Goal: Information Seeking & Learning: Learn about a topic

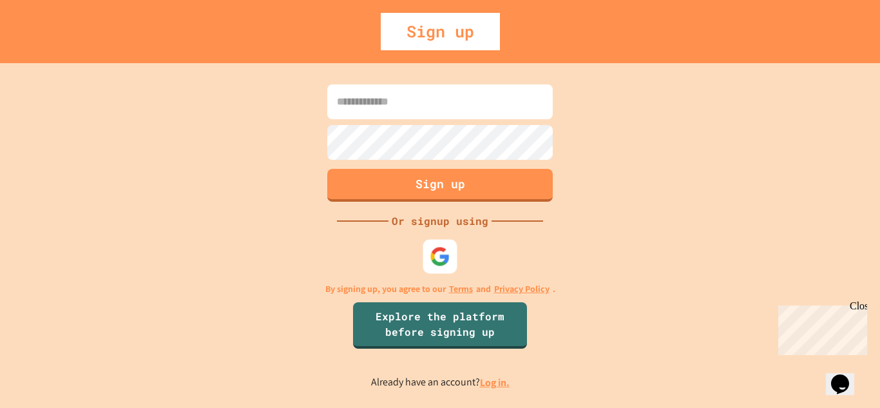
click at [447, 256] on img at bounding box center [440, 256] width 21 height 21
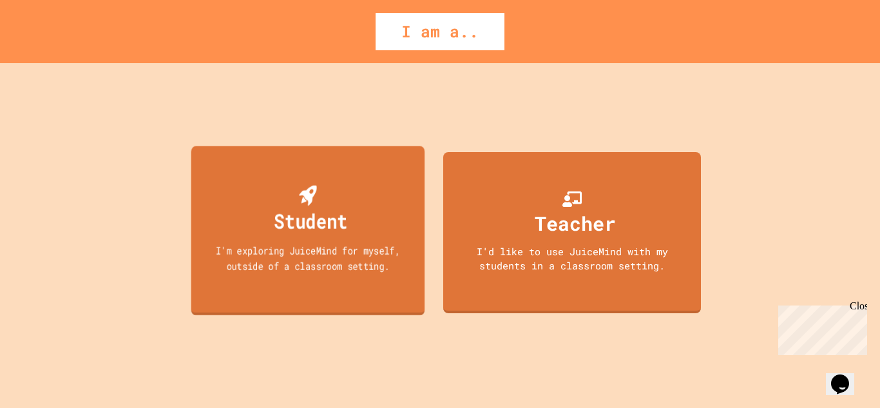
click at [229, 184] on div "Student I'm exploring JuiceMind for myself, outside of a classroom setting." at bounding box center [308, 230] width 234 height 169
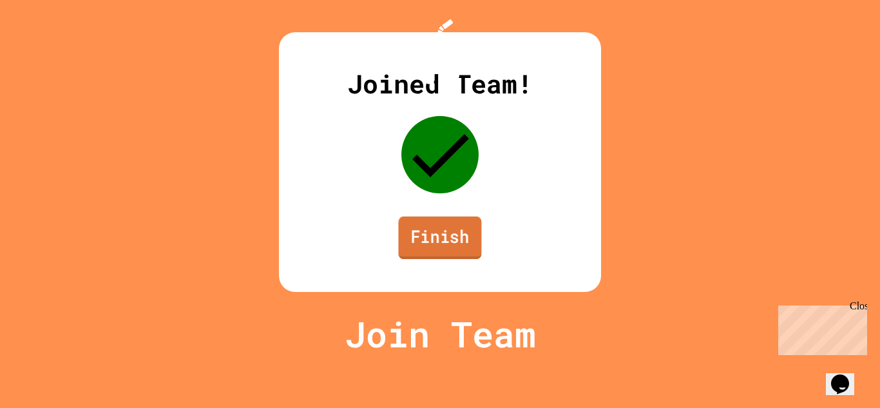
click at [428, 259] on link "Finish" at bounding box center [439, 237] width 83 height 43
